Goal: Information Seeking & Learning: Check status

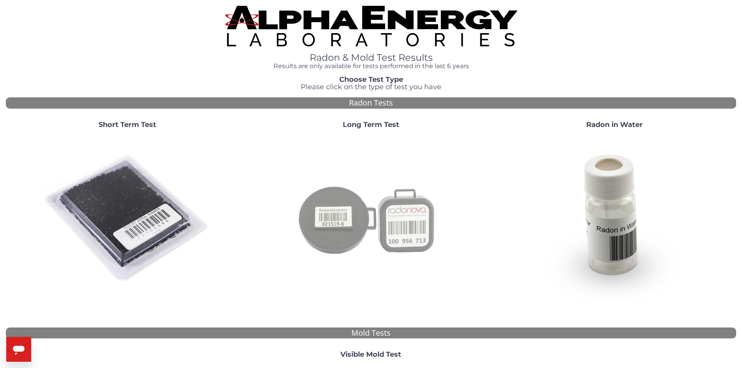
click at [351, 219] on img at bounding box center [371, 219] width 168 height 168
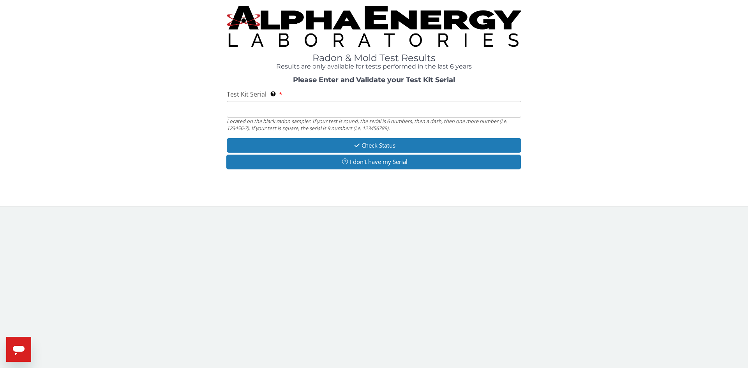
click at [282, 108] on input "Test Kit Serial Located on the black radon sampler. If your test is round, the …" at bounding box center [374, 109] width 295 height 17
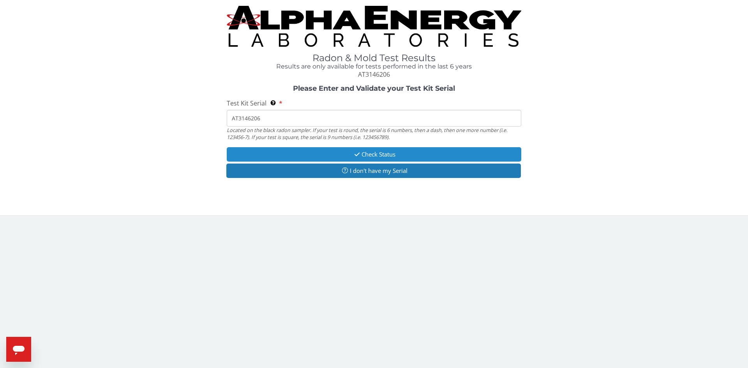
type input "AT3146206"
click at [316, 160] on button "Check Status" at bounding box center [374, 154] width 295 height 14
